Goal: Transaction & Acquisition: Purchase product/service

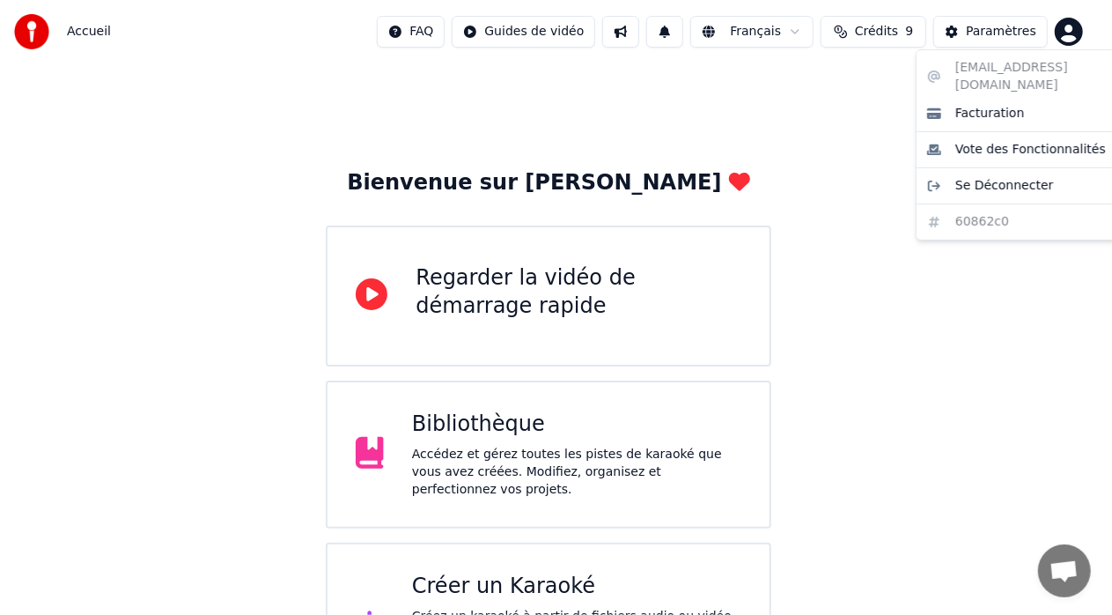
click at [1086, 29] on html "Accueil FAQ Guides de vidéo Français Crédits 9 Paramètres Bienvenue sur Youka R…" at bounding box center [556, 354] width 1112 height 708
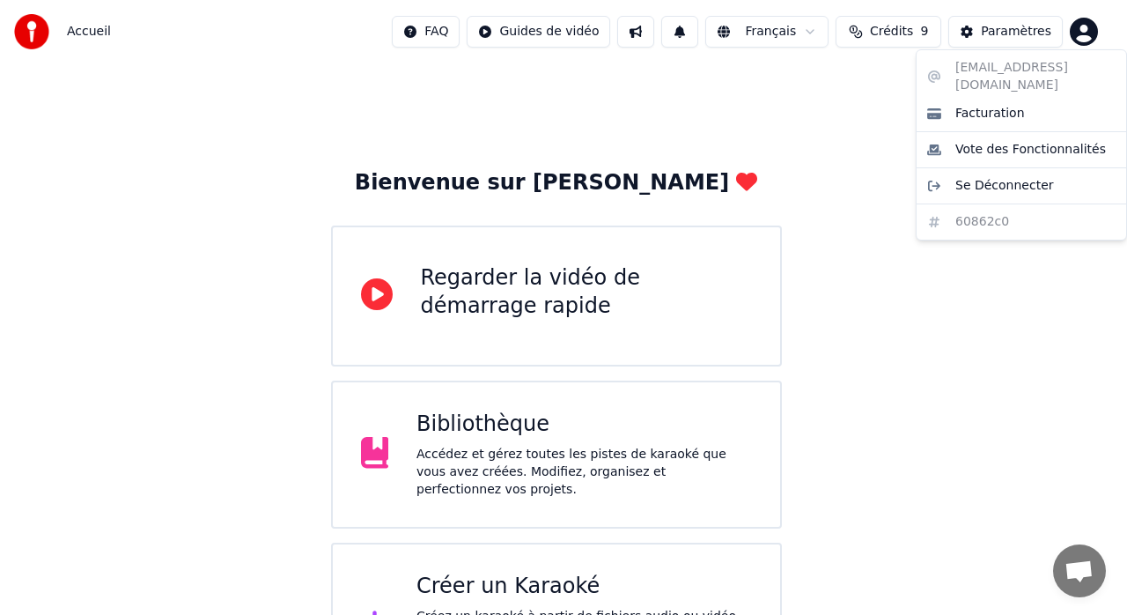
click at [890, 31] on html "Accueil FAQ Guides de vidéo Français Crédits 9 Paramètres Bienvenue sur Youka R…" at bounding box center [563, 354] width 1127 height 708
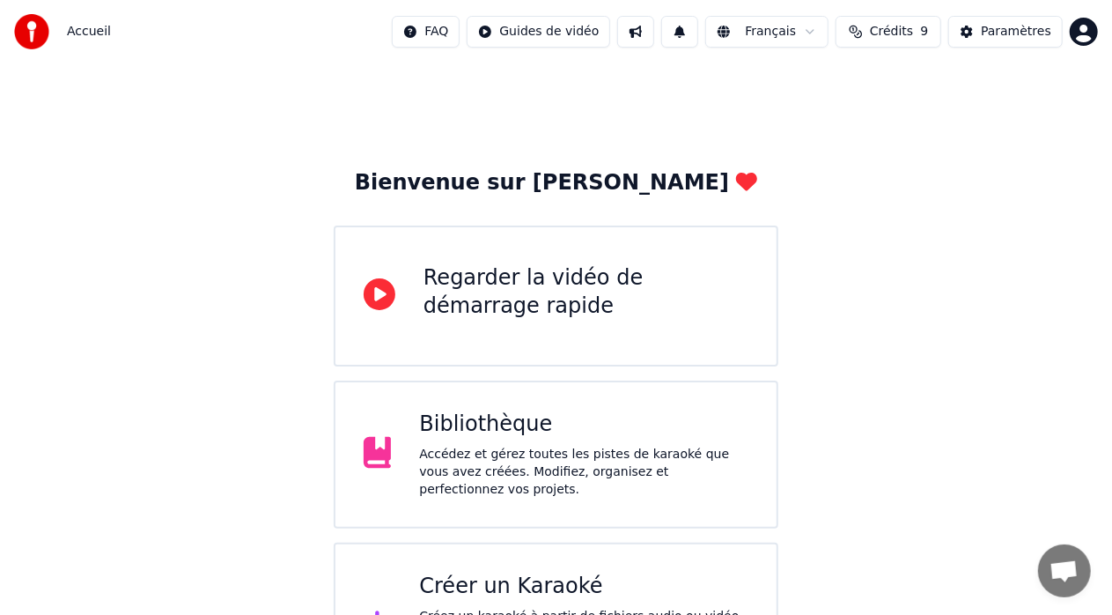
click at [890, 30] on span "Crédits" at bounding box center [891, 32] width 43 height 18
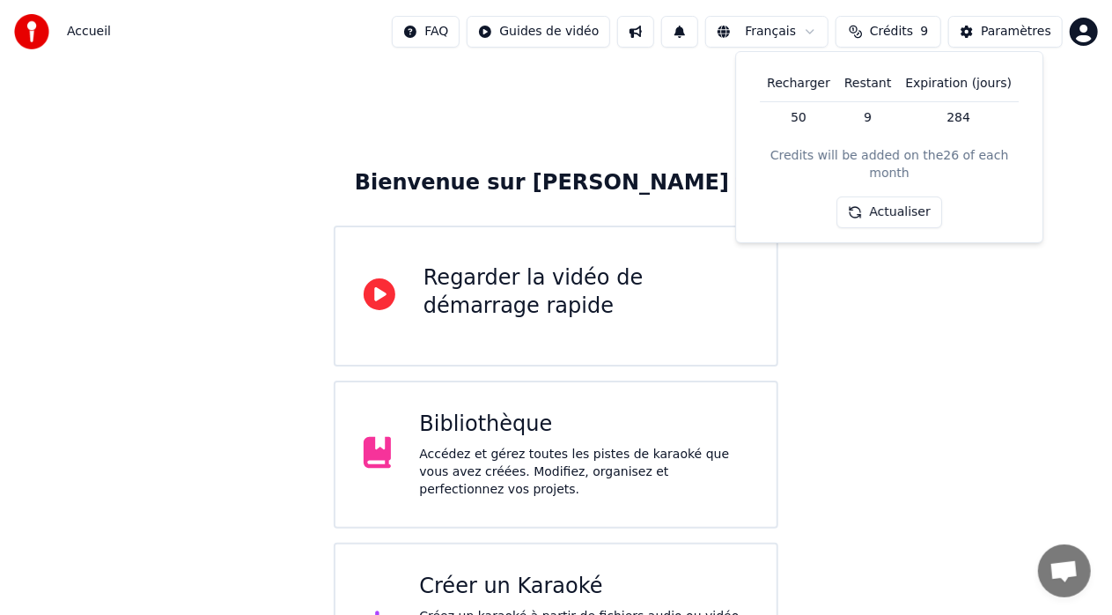
click at [801, 117] on td "50" at bounding box center [799, 117] width 78 height 32
click at [801, 78] on th "Recharger" at bounding box center [799, 83] width 78 height 35
click at [806, 111] on td "50" at bounding box center [799, 117] width 78 height 32
click at [879, 196] on button "Actualiser" at bounding box center [890, 212] width 105 height 32
click at [1086, 29] on html "Accueil FAQ Guides de vidéo Français Crédits 9 Paramètres Bienvenue sur Youka R…" at bounding box center [556, 354] width 1112 height 708
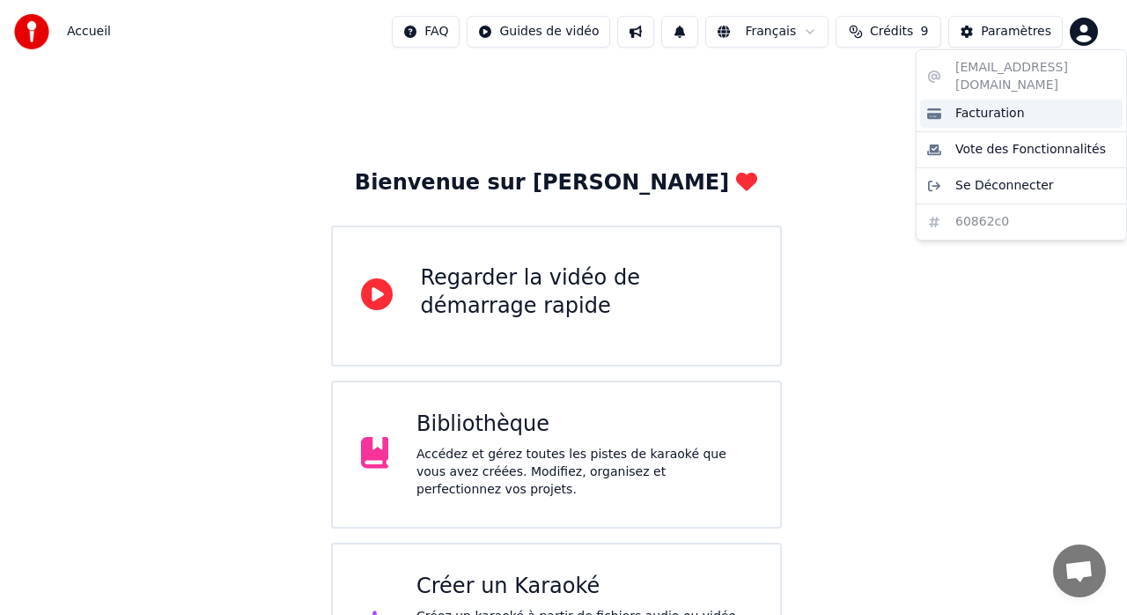
click at [1002, 105] on span "Facturation" at bounding box center [991, 114] width 70 height 18
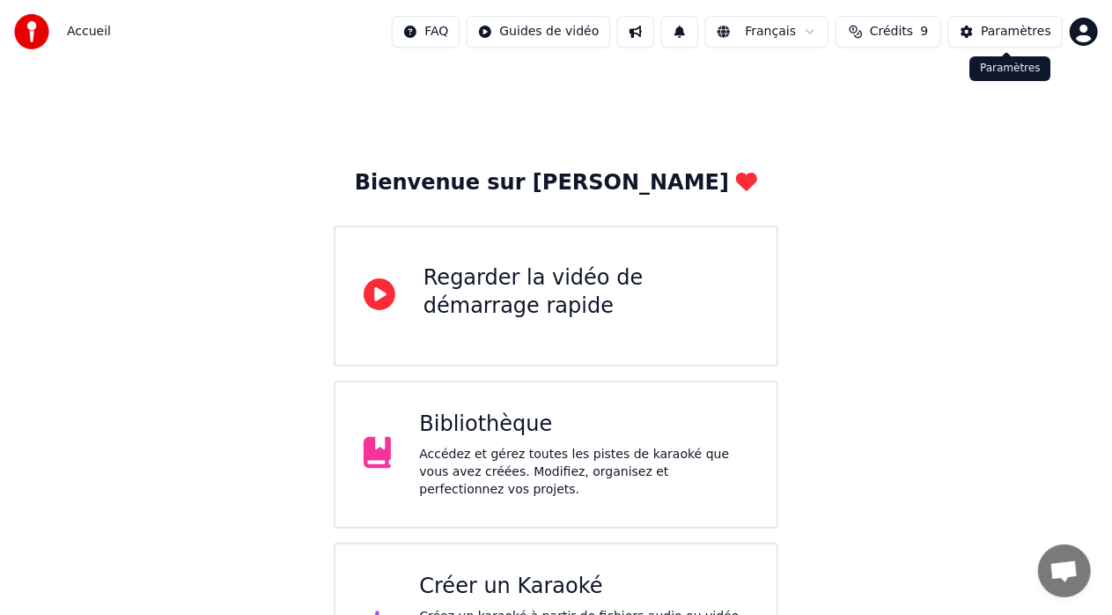
click at [1008, 32] on div "Paramètres" at bounding box center [1016, 32] width 70 height 18
click at [900, 29] on span "Crédits" at bounding box center [891, 32] width 43 height 18
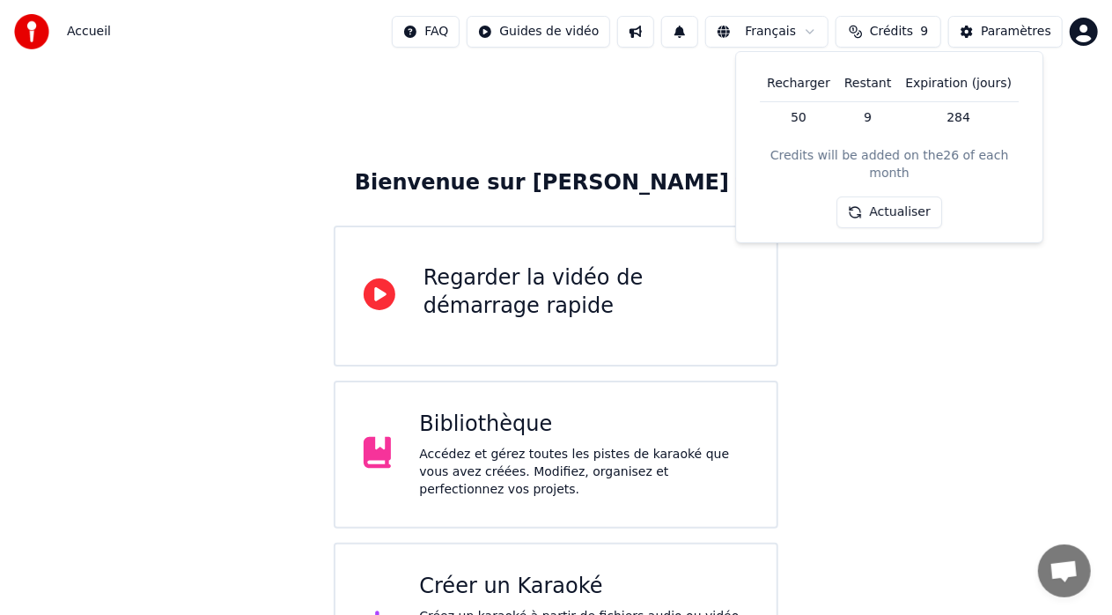
click at [807, 81] on th "Recharger" at bounding box center [799, 83] width 78 height 35
click at [790, 78] on th "Recharger" at bounding box center [799, 83] width 78 height 35
click at [800, 77] on th "Recharger" at bounding box center [799, 83] width 78 height 35
click at [810, 115] on td "50" at bounding box center [799, 117] width 78 height 32
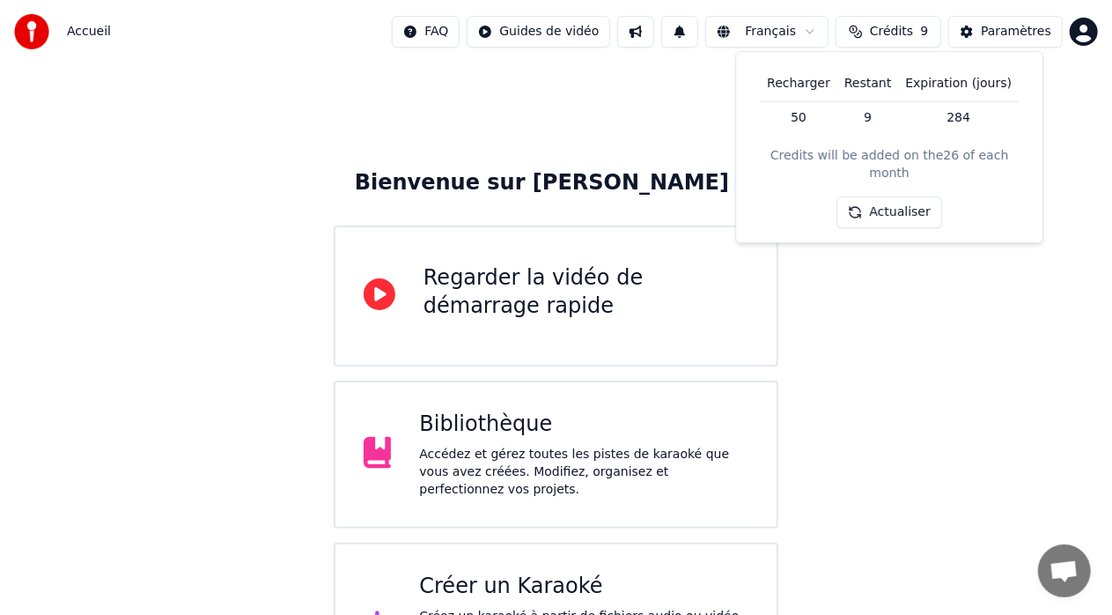
click at [805, 81] on th "Recharger" at bounding box center [799, 83] width 78 height 35
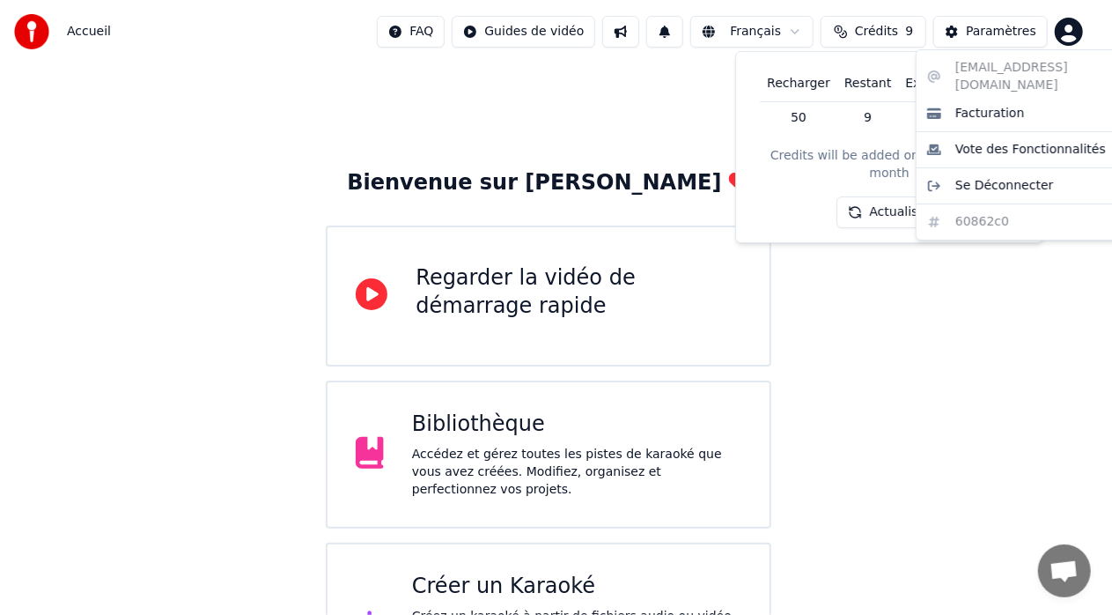
click at [1085, 26] on html "Accueil FAQ Guides de vidéo Français Crédits 9 Paramètres Bienvenue sur Youka R…" at bounding box center [556, 354] width 1112 height 708
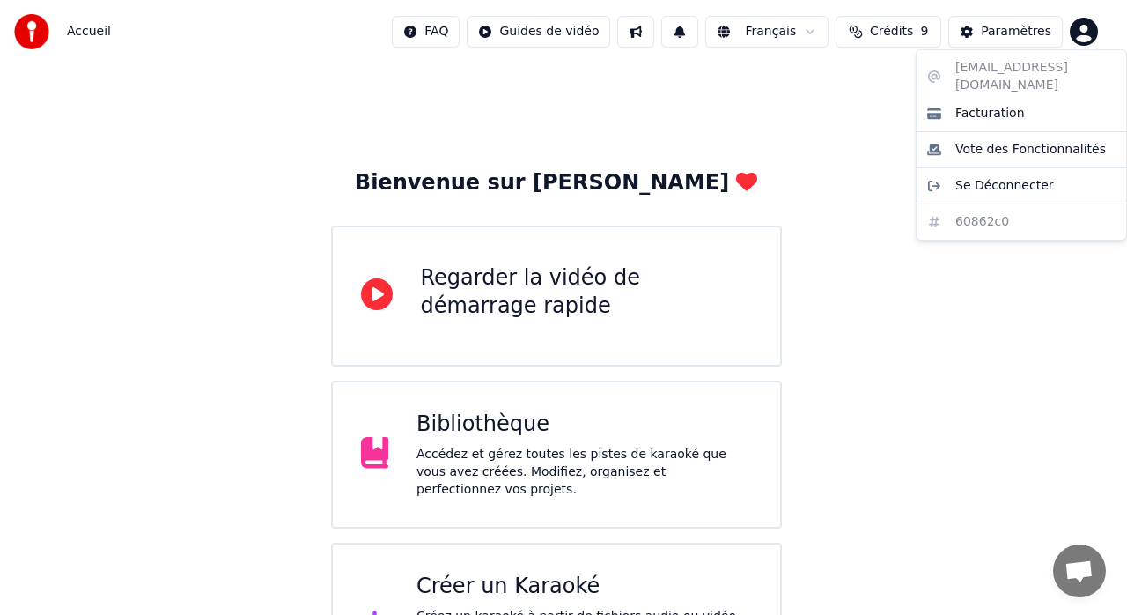
click at [825, 128] on html "Accueil FAQ Guides de vidéo Français Crédits 9 Paramètres Bienvenue sur Youka R…" at bounding box center [563, 354] width 1127 height 708
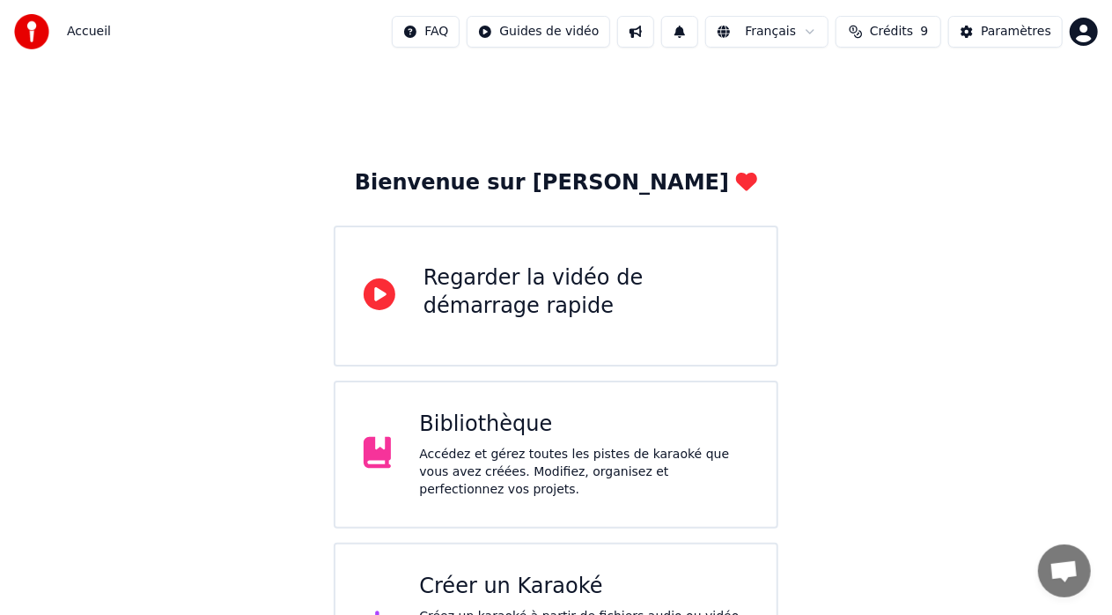
click at [633, 32] on button at bounding box center [635, 32] width 37 height 32
click at [687, 30] on button at bounding box center [679, 32] width 37 height 32
click at [916, 33] on button "Crédits 9" at bounding box center [889, 32] width 106 height 32
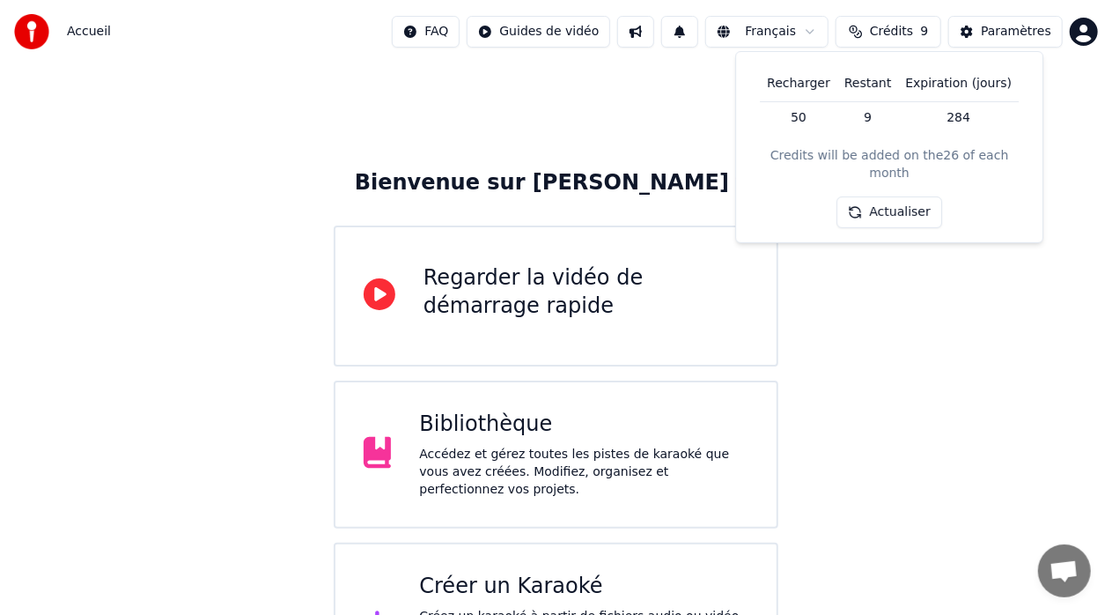
click at [807, 83] on th "Recharger" at bounding box center [799, 83] width 78 height 35
click at [808, 82] on th "Recharger" at bounding box center [799, 83] width 78 height 35
click at [895, 30] on span "Crédits" at bounding box center [891, 32] width 43 height 18
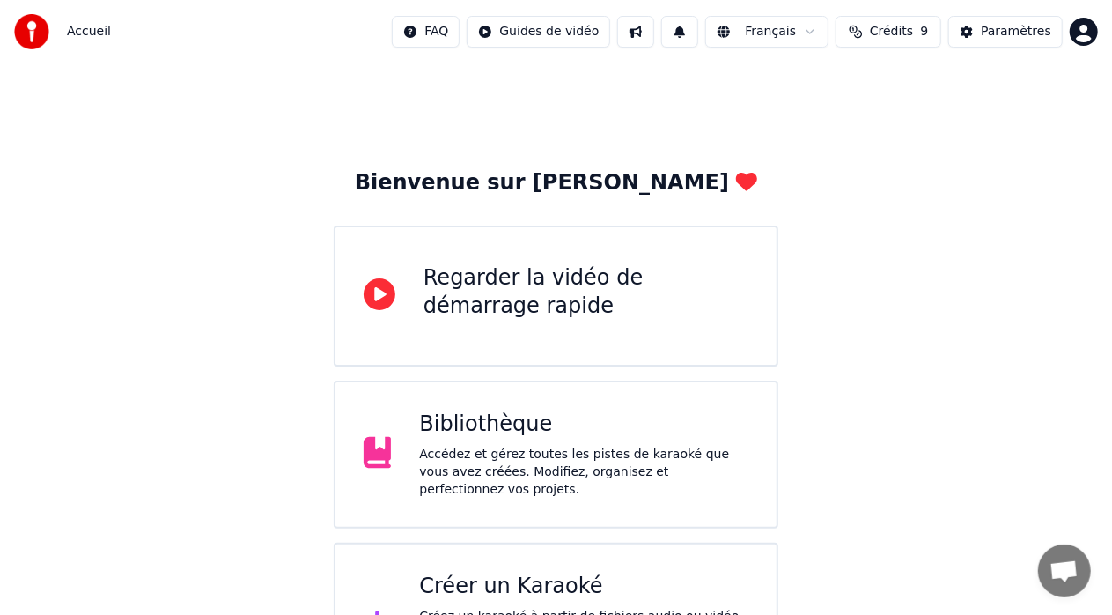
click at [895, 30] on span "Crédits" at bounding box center [891, 32] width 43 height 18
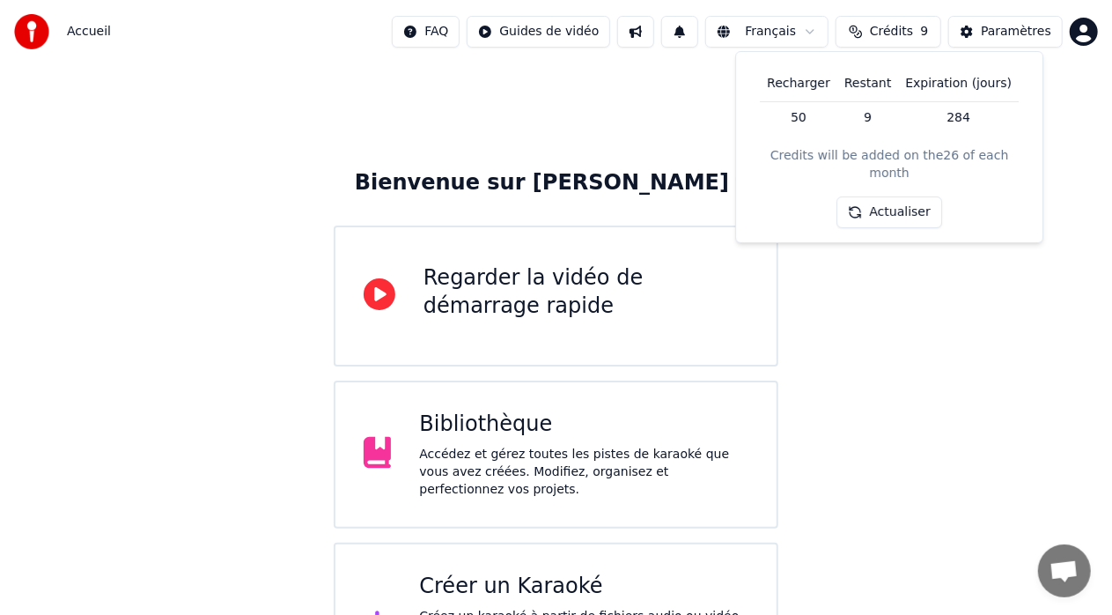
click at [897, 199] on button "Actualiser" at bounding box center [890, 212] width 105 height 32
click at [810, 111] on td "50" at bounding box center [799, 117] width 78 height 32
click at [1029, 32] on div "Paramètres" at bounding box center [1016, 32] width 70 height 18
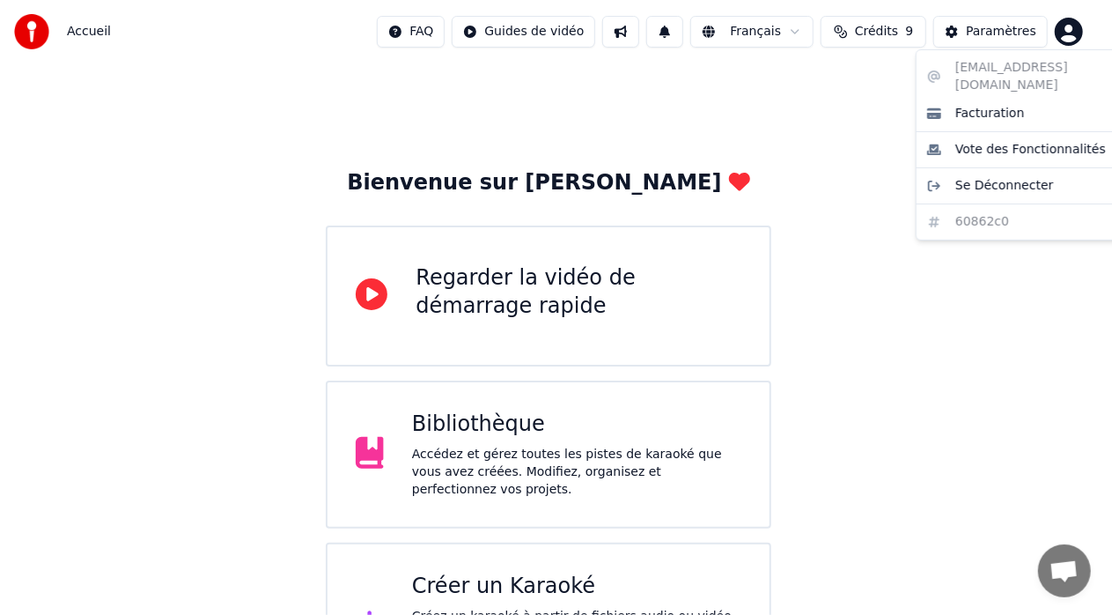
click at [1087, 26] on html "Accueil FAQ Guides de vidéo Français Crédits 9 Paramètres Bienvenue sur Youka R…" at bounding box center [556, 354] width 1112 height 708
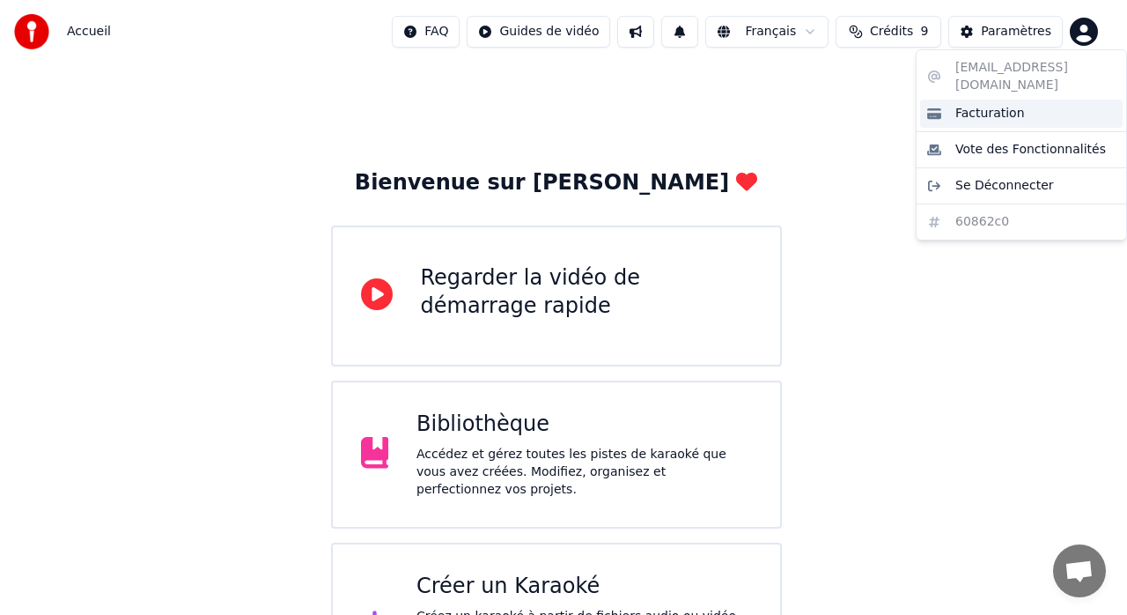
click at [985, 105] on span "Facturation" at bounding box center [991, 114] width 70 height 18
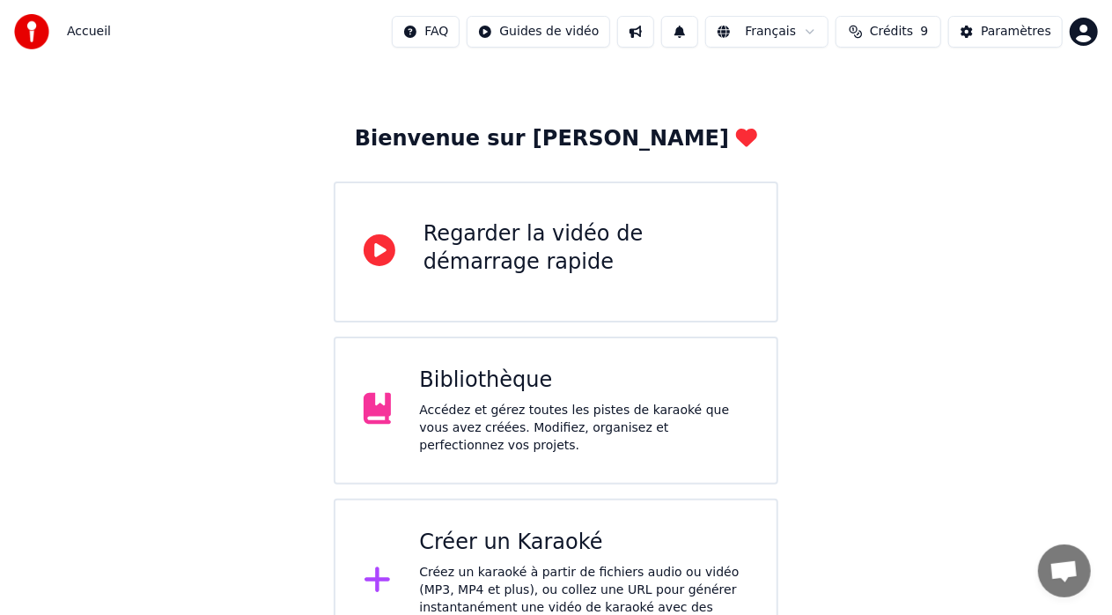
scroll to position [69, 0]
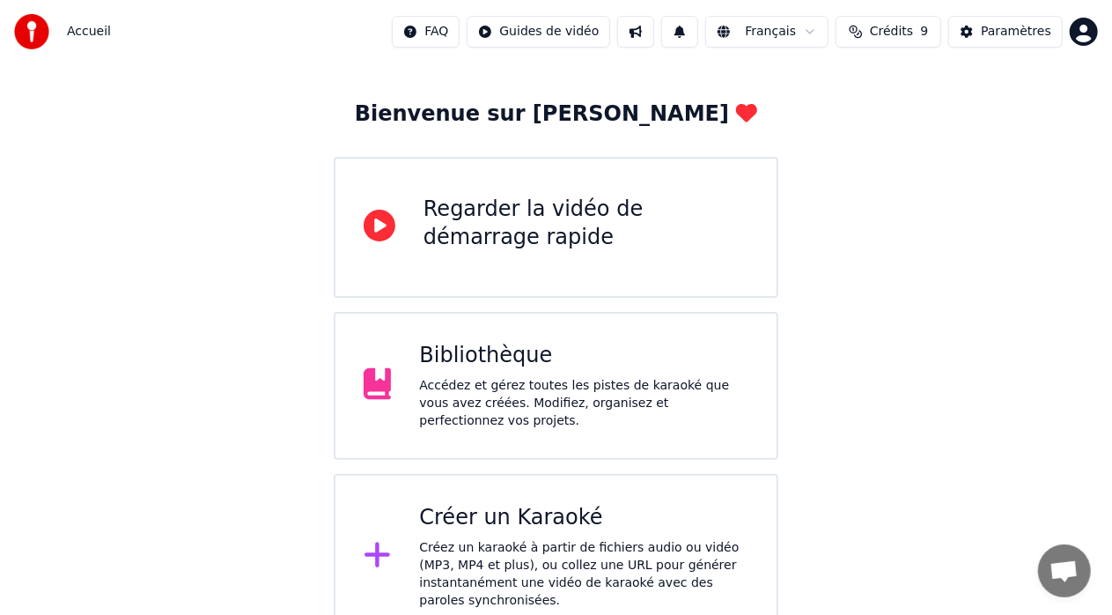
click at [518, 507] on div "Créer un Karaoké" at bounding box center [583, 518] width 329 height 28
click at [914, 28] on button "Crédits 9" at bounding box center [889, 32] width 106 height 32
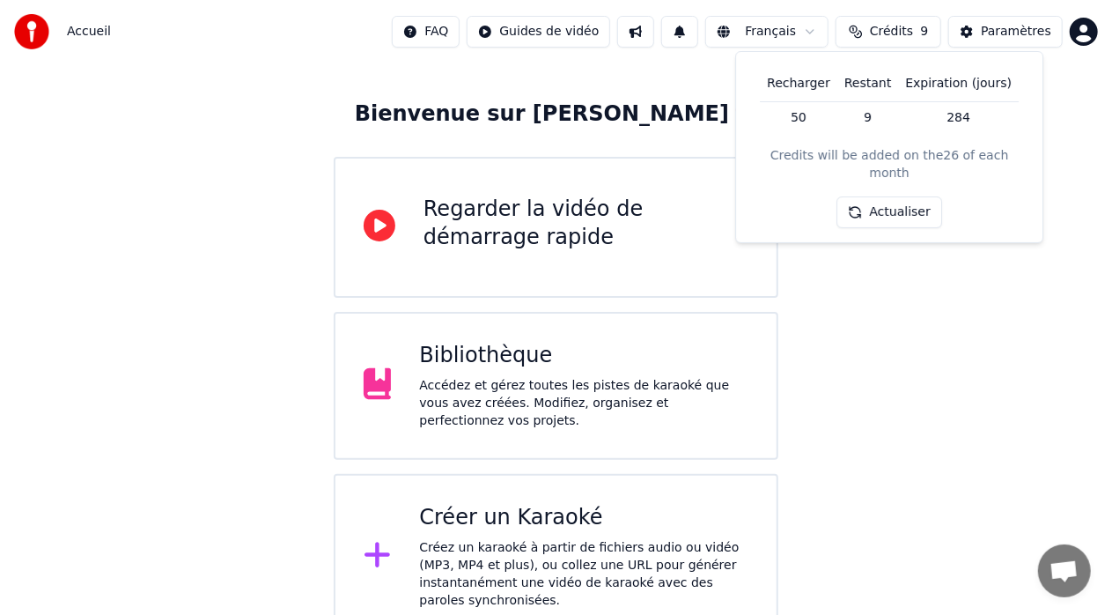
click at [814, 82] on th "Recharger" at bounding box center [799, 83] width 78 height 35
click at [877, 81] on th "Restant" at bounding box center [868, 83] width 61 height 35
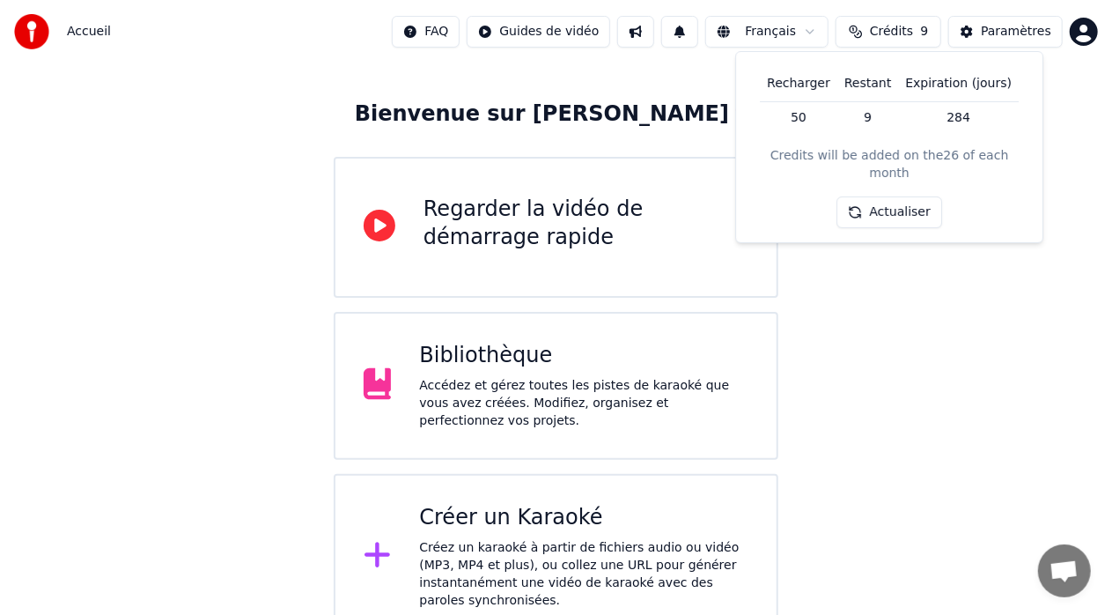
click at [938, 81] on th "Expiration (jours)" at bounding box center [958, 83] width 121 height 35
click at [1027, 28] on div "Paramètres" at bounding box center [1016, 32] width 70 height 18
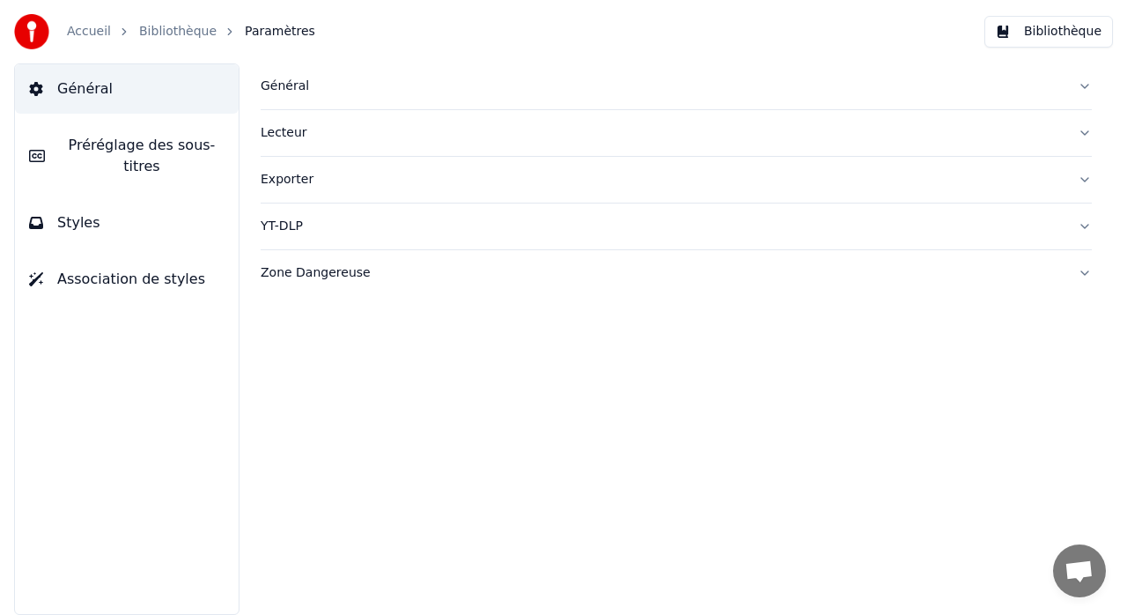
click at [305, 84] on div "Général" at bounding box center [662, 87] width 803 height 18
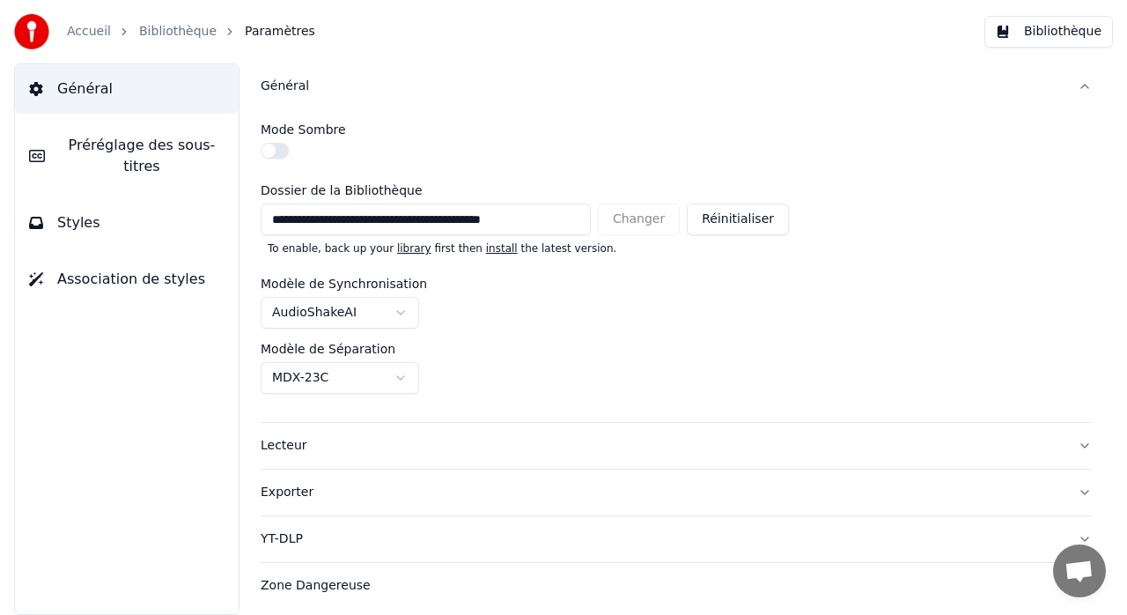
click at [259, 30] on span "Paramètres" at bounding box center [280, 32] width 70 height 18
click at [97, 33] on link "Accueil" at bounding box center [89, 32] width 44 height 18
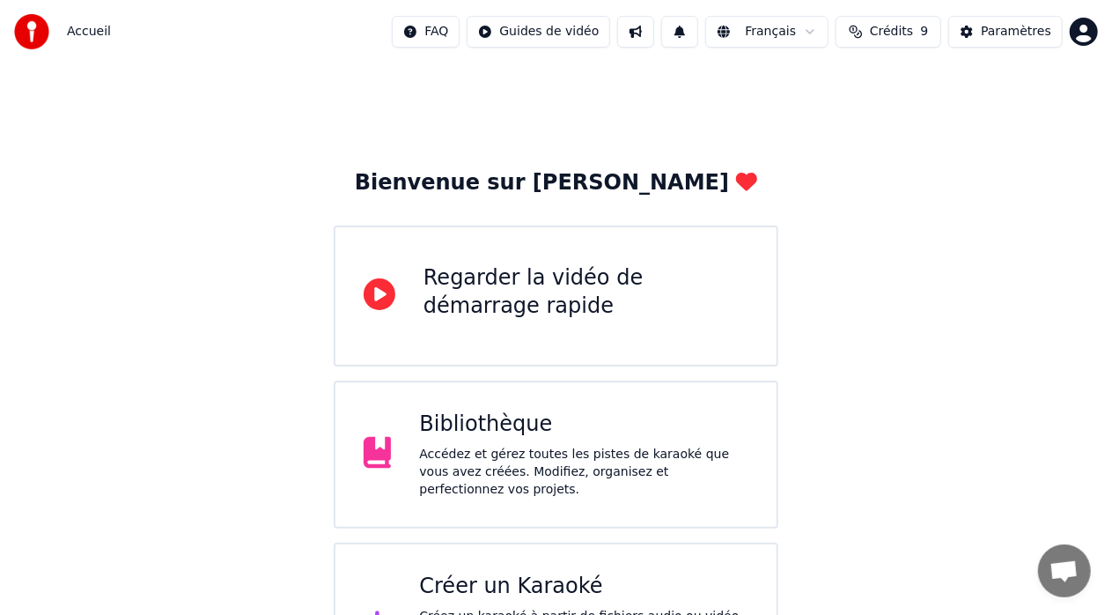
click at [1082, 26] on html "Accueil FAQ Guides de vidéo Français Crédits 9 Paramètres Bienvenue sur Youka R…" at bounding box center [556, 354] width 1112 height 708
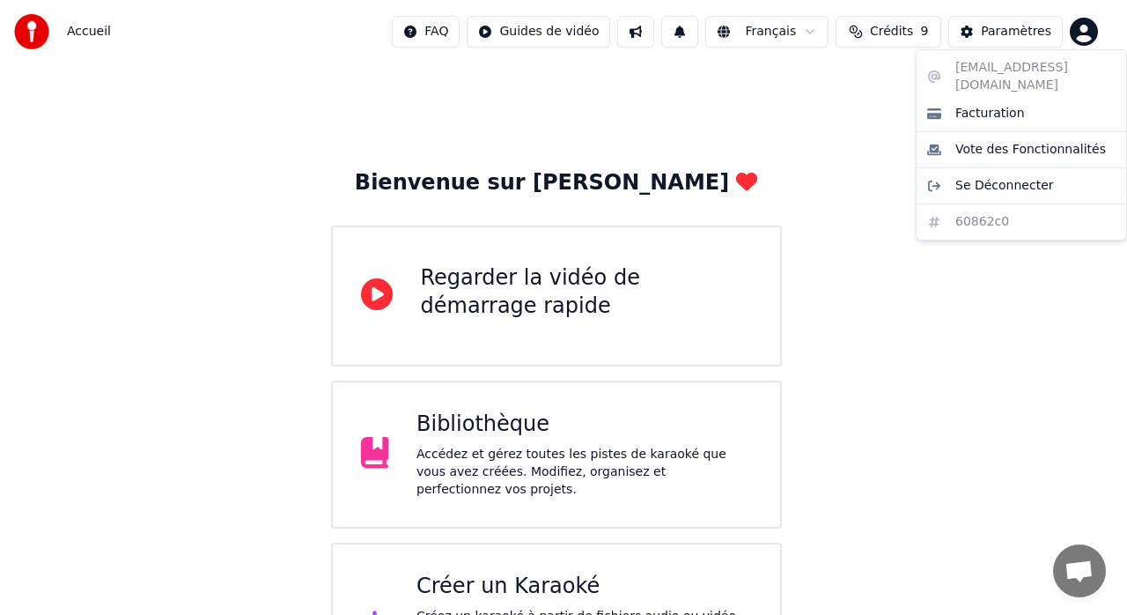
click at [983, 204] on div "[EMAIL_ADDRESS][DOMAIN_NAME] Facturation Vote des Fonctionnalités Se Déconnecte…" at bounding box center [1021, 144] width 211 height 191
click at [971, 105] on span "Facturation" at bounding box center [991, 114] width 70 height 18
